Goal: Task Accomplishment & Management: Use online tool/utility

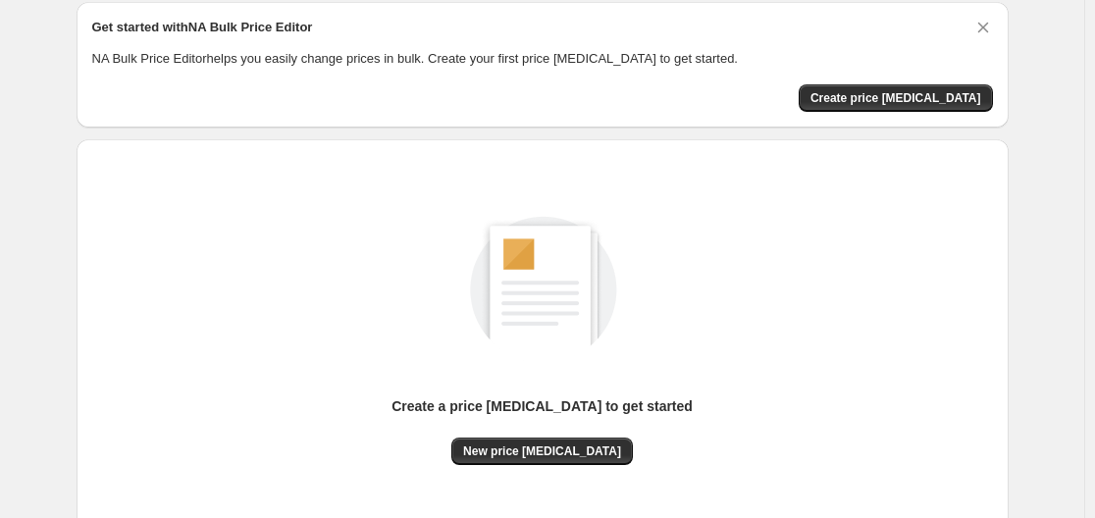
scroll to position [217, 0]
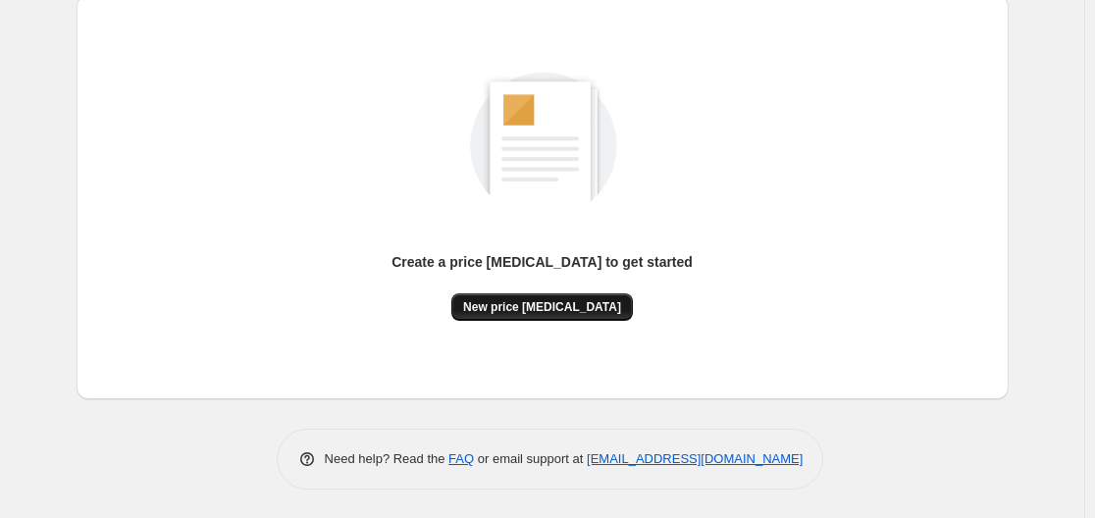
click at [598, 318] on button "New price [MEDICAL_DATA]" at bounding box center [541, 306] width 181 height 27
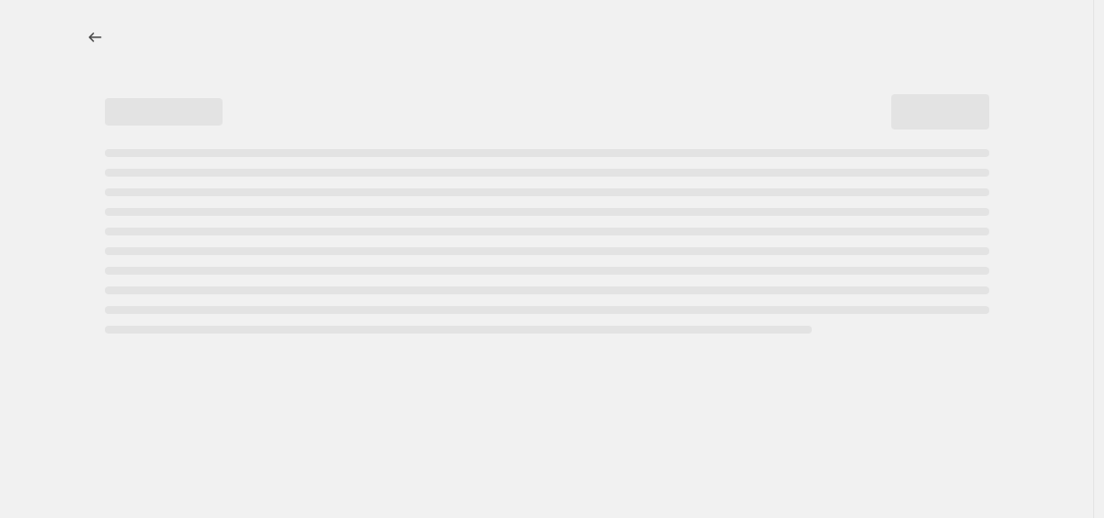
select select "percentage"
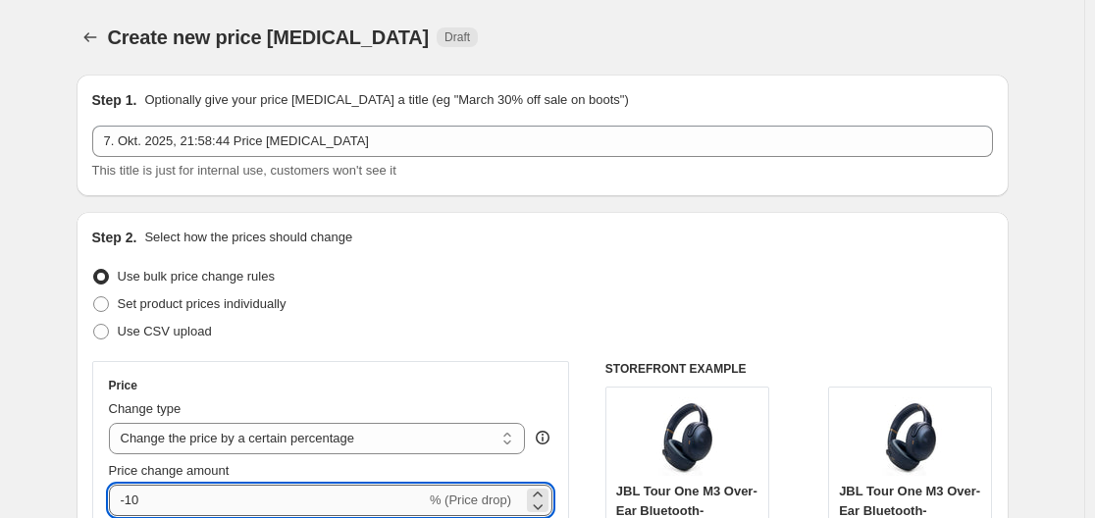
click at [199, 500] on input "-10" at bounding box center [267, 500] width 317 height 31
type input "-1"
type input "-35"
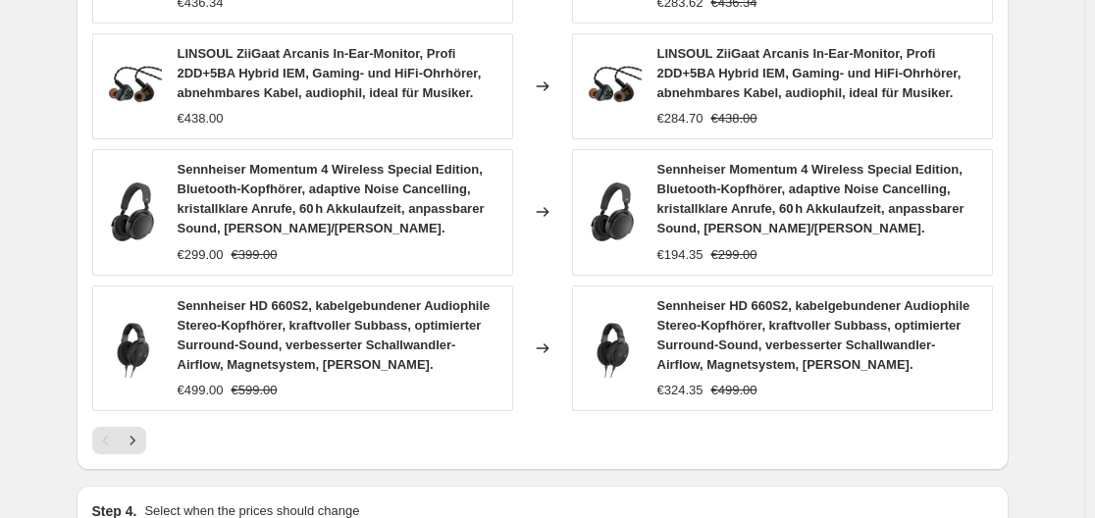
scroll to position [1632, 0]
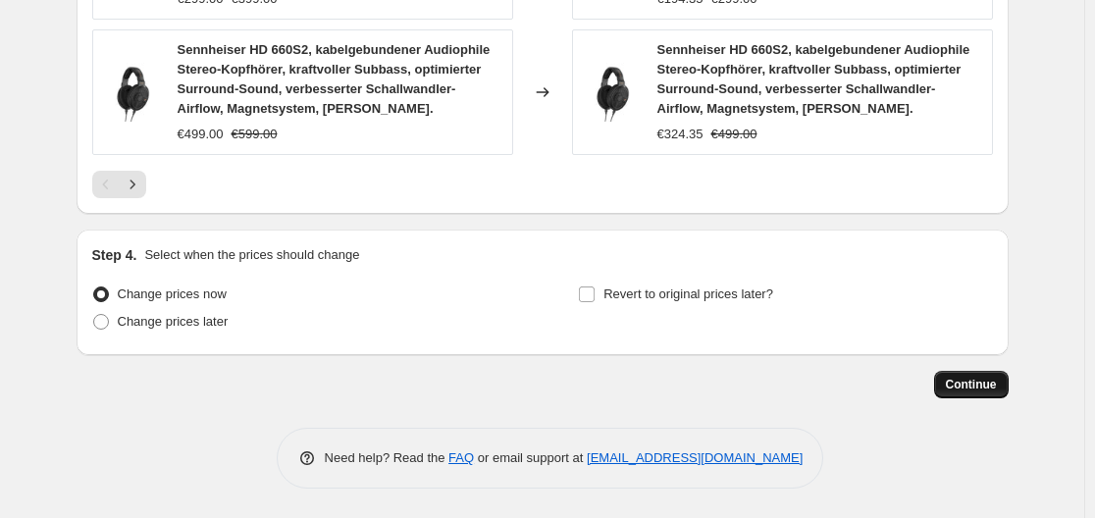
click at [970, 378] on span "Continue" at bounding box center [971, 385] width 51 height 16
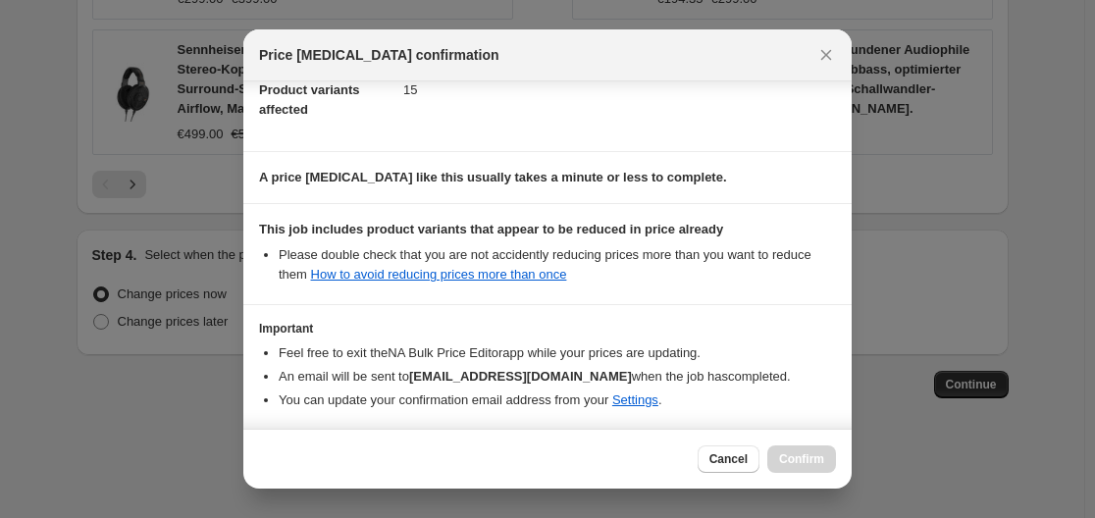
scroll to position [308, 0]
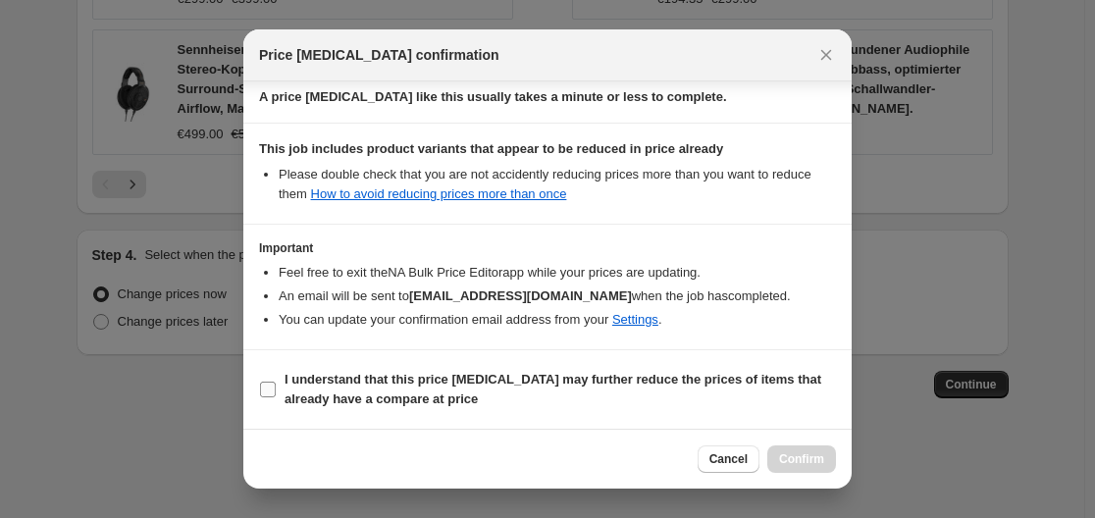
click at [295, 376] on b "I understand that this price [MEDICAL_DATA] may further reduce the prices of it…" at bounding box center [552, 389] width 537 height 34
drag, startPoint x: 449, startPoint y: 382, endPoint x: 482, endPoint y: 393, distance: 34.4
click at [446, 384] on b "I understand that this price [MEDICAL_DATA] may further reduce the prices of it…" at bounding box center [552, 389] width 537 height 34
click at [273, 394] on input "I understand that this price [MEDICAL_DATA] may further reduce the prices of it…" at bounding box center [268, 390] width 16 height 16
checkbox input "true"
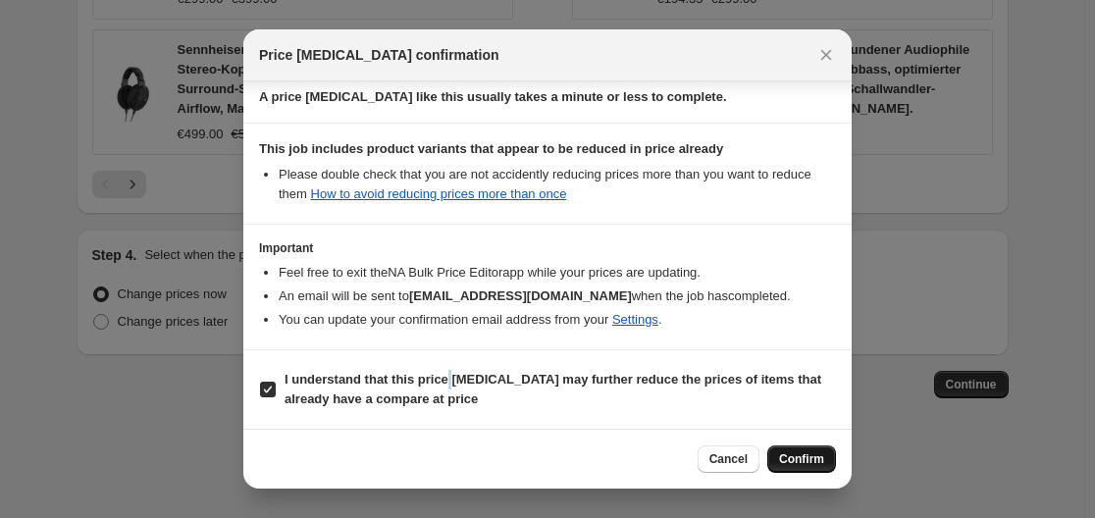
click at [796, 452] on button "Confirm" at bounding box center [801, 458] width 69 height 27
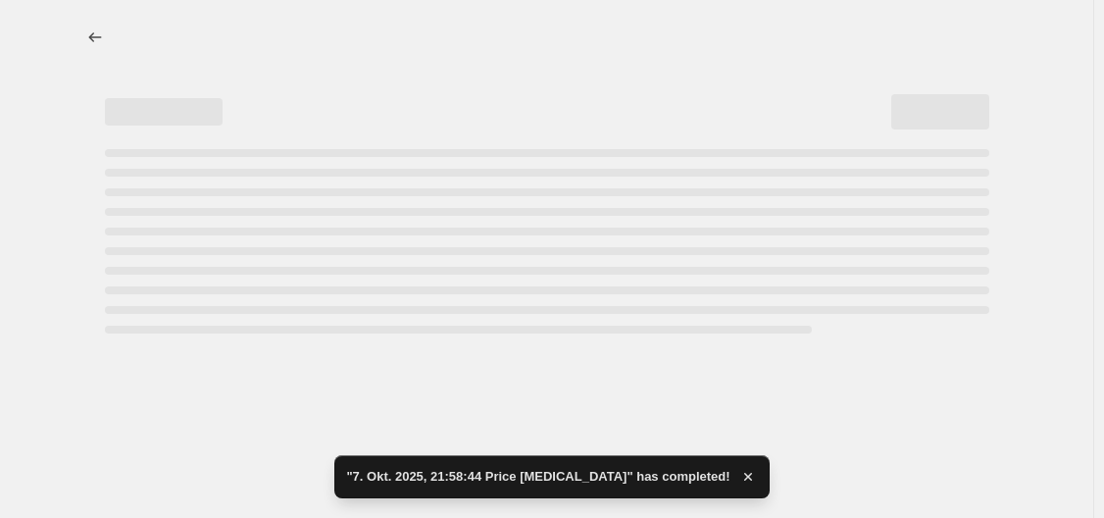
select select "percentage"
